Goal: Information Seeking & Learning: Learn about a topic

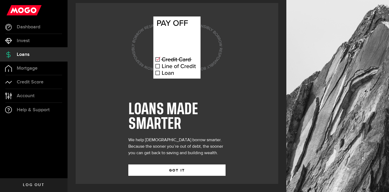
scroll to position [4, 0]
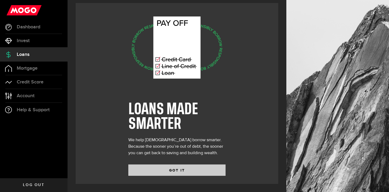
click at [204, 171] on button "GOT IT" at bounding box center [176, 169] width 97 height 11
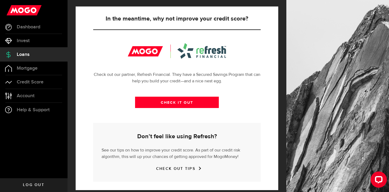
scroll to position [204, 0]
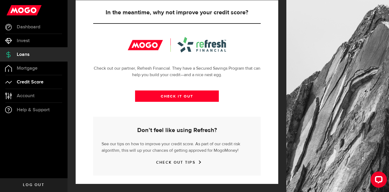
click at [35, 85] on link "Credit Score" at bounding box center [33, 81] width 67 height 13
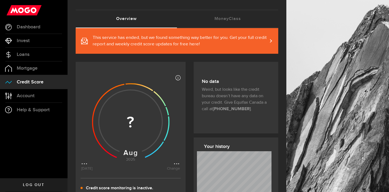
scroll to position [25, 0]
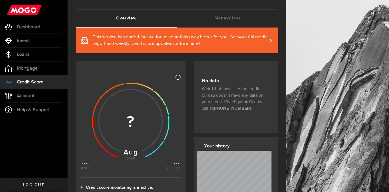
click at [229, 42] on span "This service has ended, but we found something way better for you. Get your ful…" at bounding box center [180, 40] width 175 height 13
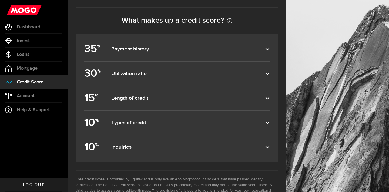
scroll to position [240, 0]
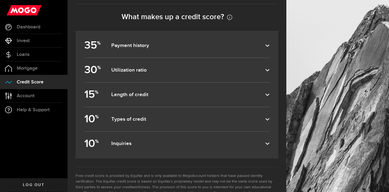
click at [270, 123] on article "35 % Payment history This makes up about 35% of your score, so pay your bills o…" at bounding box center [177, 95] width 202 height 128
click at [267, 117] on icon at bounding box center [267, 119] width 4 height 4
click at [0, 0] on input "10 % Types of credit" at bounding box center [0, 0] width 0 height 0
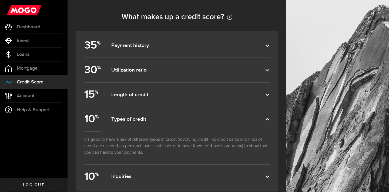
click at [267, 118] on icon at bounding box center [267, 119] width 4 height 4
click at [0, 0] on input "10 % Types of credit" at bounding box center [0, 0] width 0 height 0
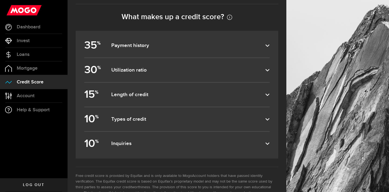
click at [267, 97] on label "15 % Length of credit" at bounding box center [176, 95] width 185 height 24
click at [0, 0] on input "15 % Length of credit" at bounding box center [0, 0] width 0 height 0
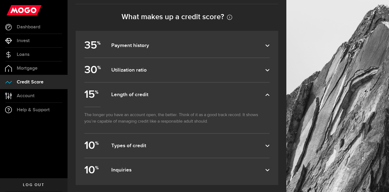
click at [267, 97] on label "15 % Length of credit" at bounding box center [176, 95] width 185 height 24
click at [0, 0] on input "15 % Length of credit" at bounding box center [0, 0] width 0 height 0
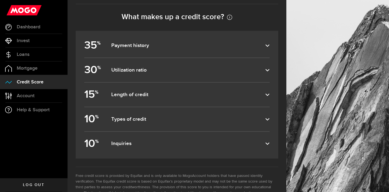
click at [267, 143] on icon at bounding box center [267, 143] width 4 height 4
click at [0, 0] on input "10 % Inquiries" at bounding box center [0, 0] width 0 height 0
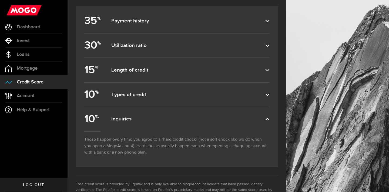
scroll to position [266, 0]
click at [267, 114] on label "10 % Inquiries" at bounding box center [176, 118] width 185 height 24
click at [0, 0] on input "10 % Inquiries" at bounding box center [0, 0] width 0 height 0
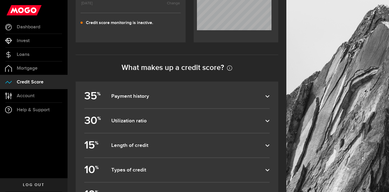
scroll to position [188, 0]
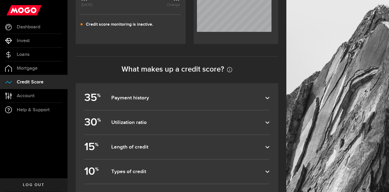
click at [265, 90] on label "35 % Payment history" at bounding box center [176, 98] width 185 height 24
click at [0, 0] on input "35 % Payment history" at bounding box center [0, 0] width 0 height 0
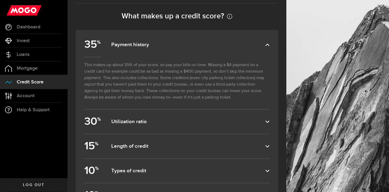
scroll to position [250, 0]
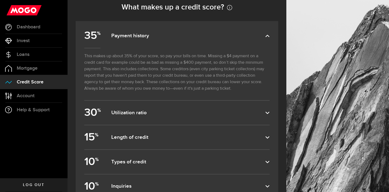
click at [234, 114] on dfn "Utilization ratio" at bounding box center [188, 113] width 154 height 6
click at [0, 0] on input "30 % Utilization ratio" at bounding box center [0, 0] width 0 height 0
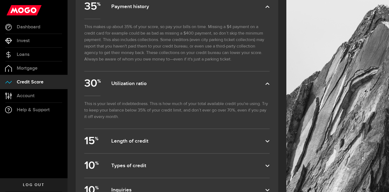
scroll to position [284, 0]
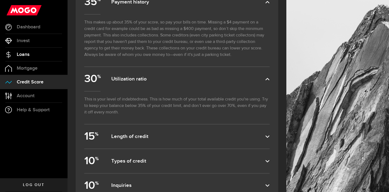
click at [31, 58] on link "Loans" at bounding box center [33, 54] width 67 height 13
